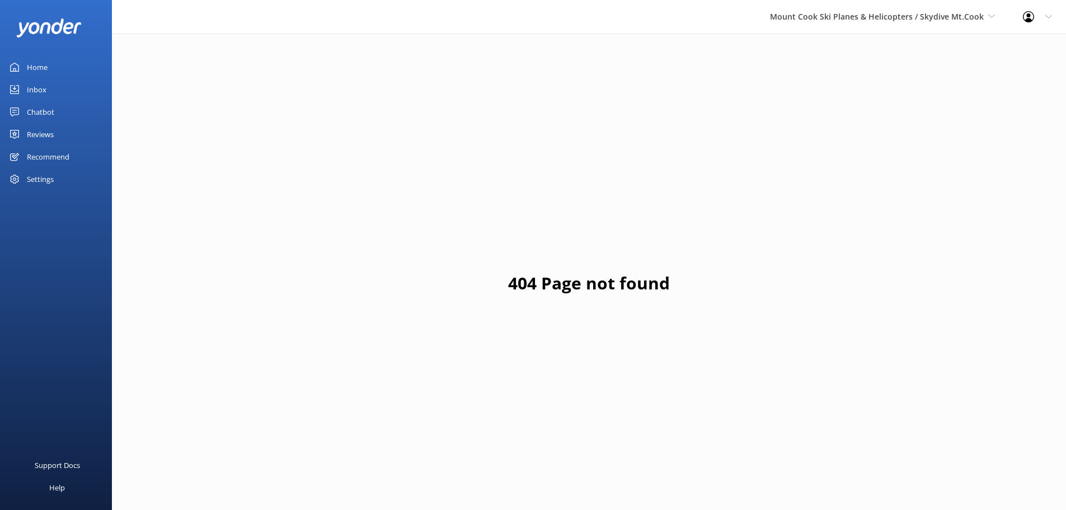
click at [35, 65] on div "Home" at bounding box center [37, 67] width 21 height 22
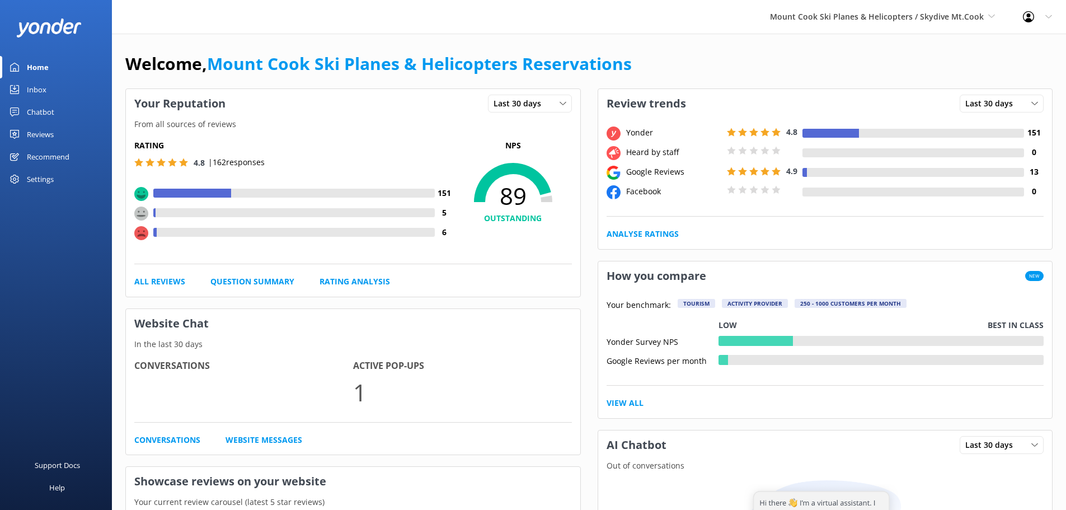
click at [45, 131] on div "Reviews" at bounding box center [40, 134] width 27 height 22
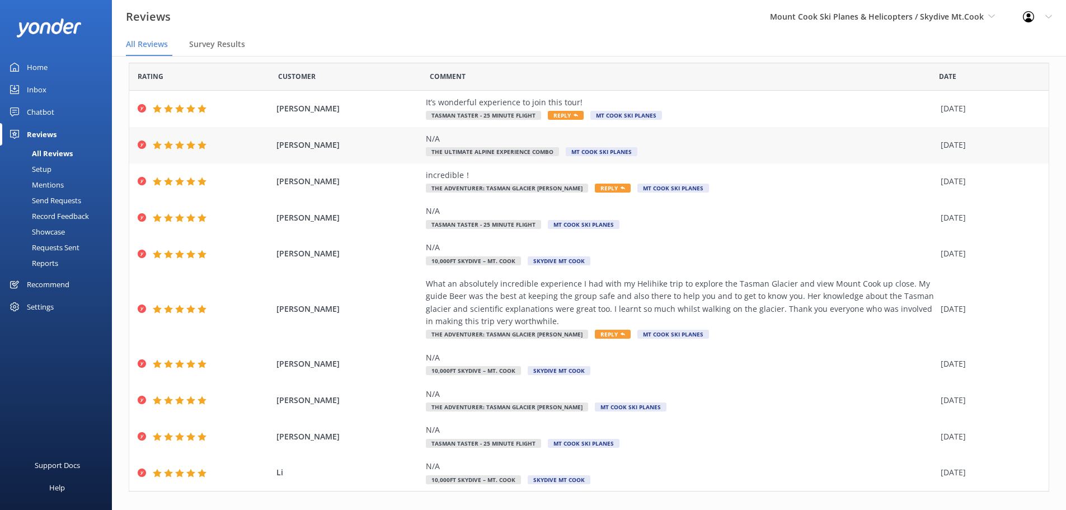
scroll to position [51, 0]
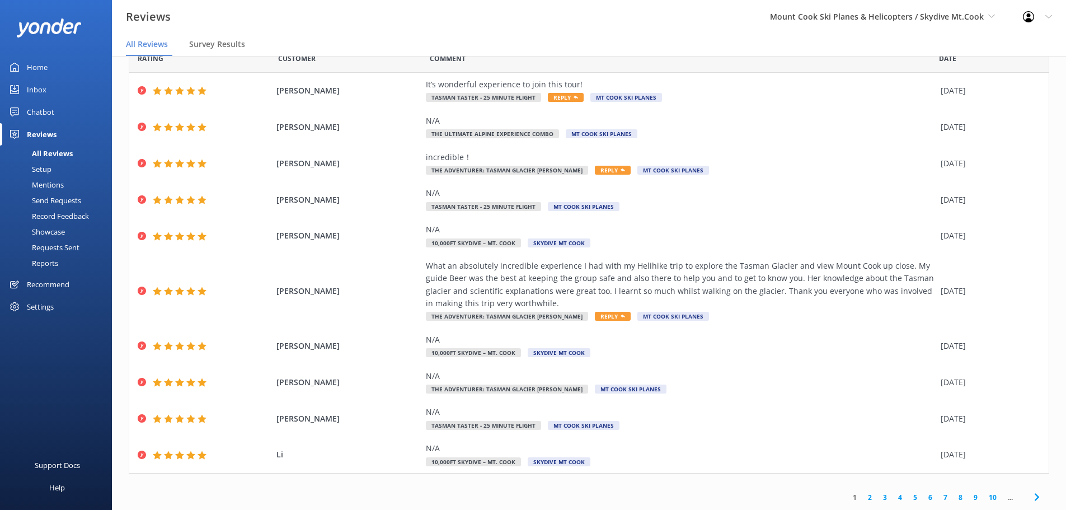
click at [862, 500] on link "2" at bounding box center [869, 497] width 15 height 11
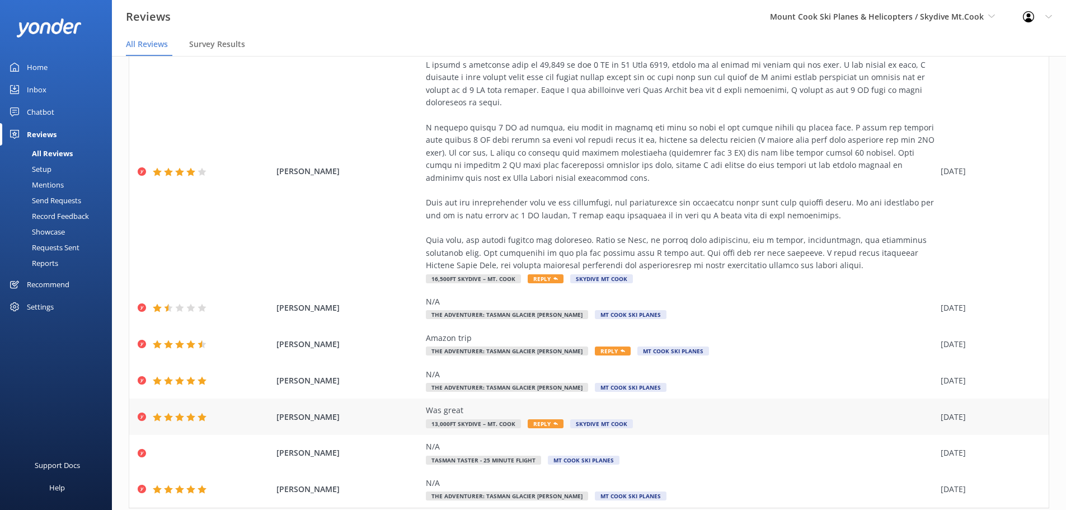
scroll to position [415, 0]
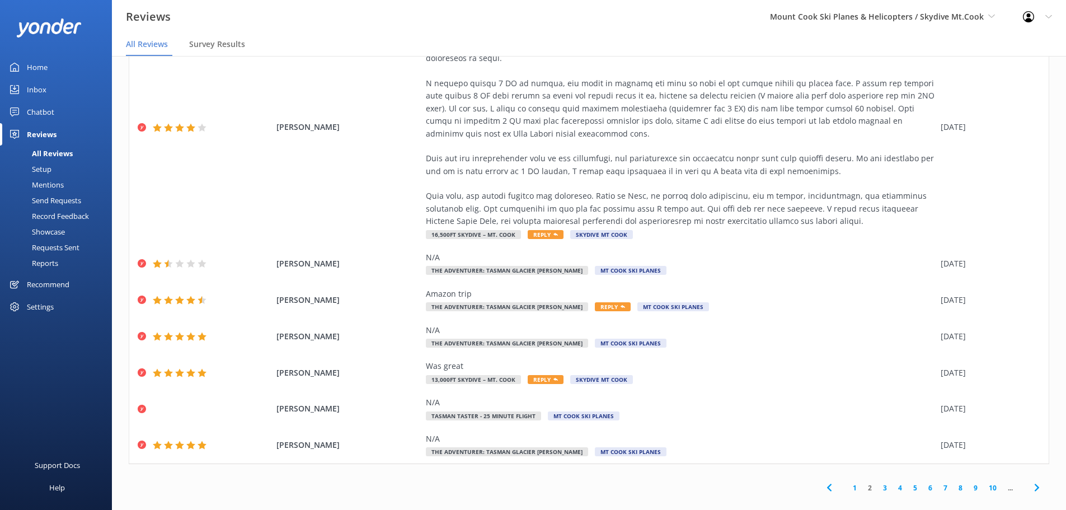
click at [877, 482] on link "3" at bounding box center [884, 487] width 15 height 11
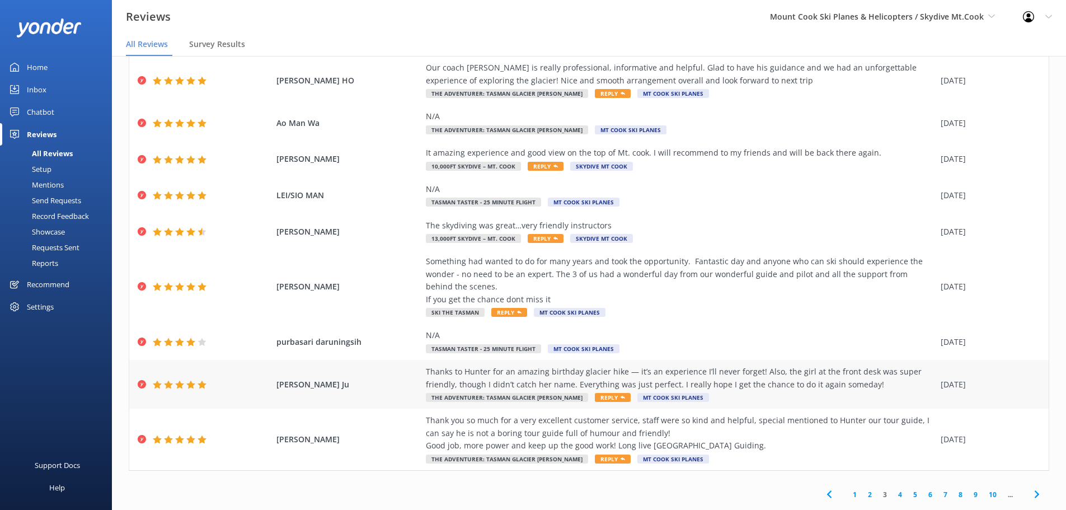
scroll to position [112, 0]
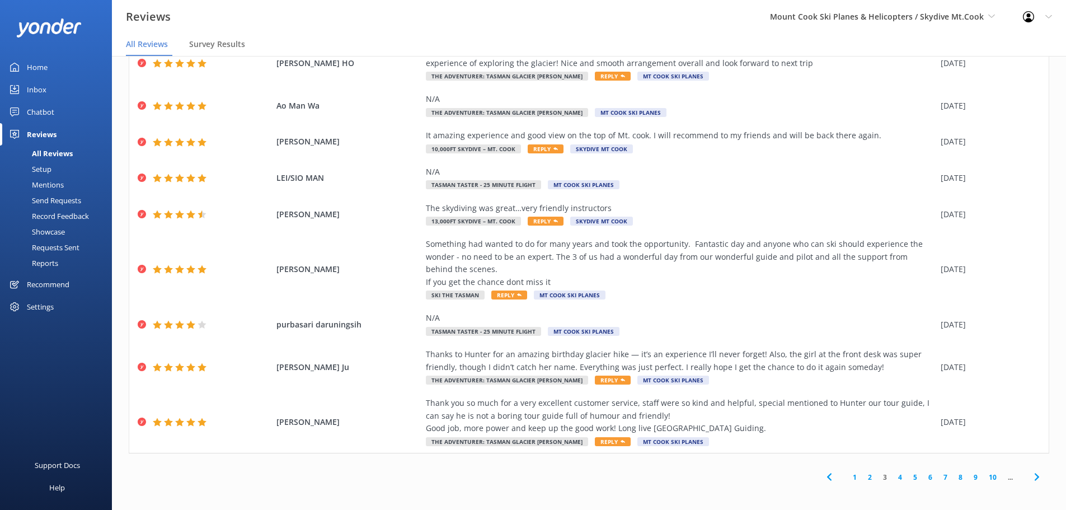
click at [892, 475] on link "4" at bounding box center [899, 477] width 15 height 11
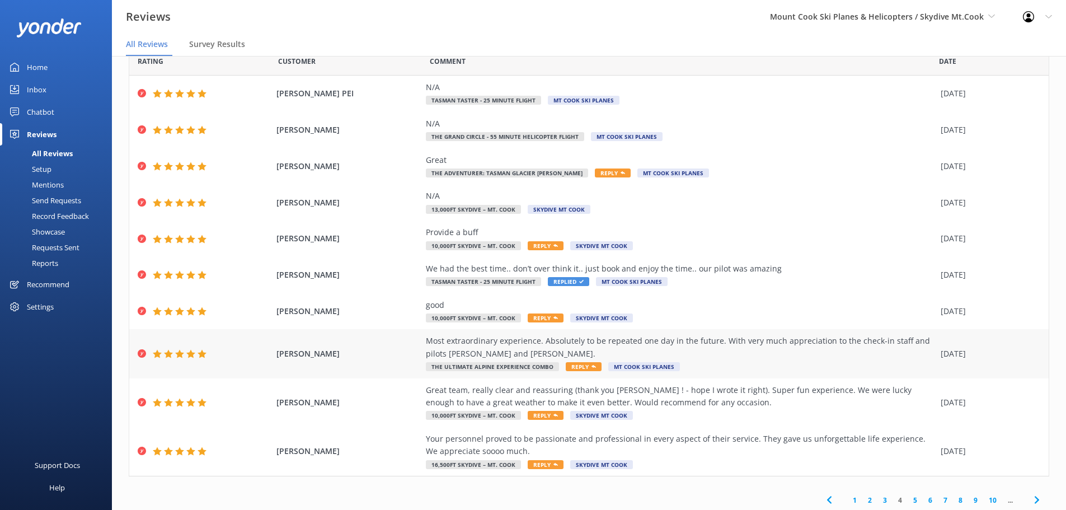
scroll to position [51, 0]
